Goal: Use online tool/utility: Use online tool/utility

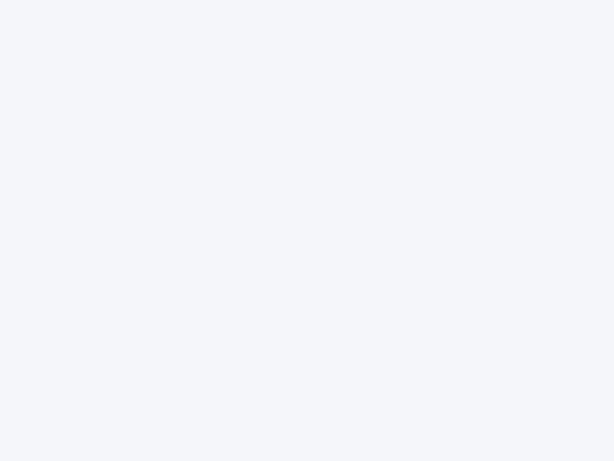
click at [307, 230] on div at bounding box center [307, 230] width 614 height 461
